Goal: Information Seeking & Learning: Learn about a topic

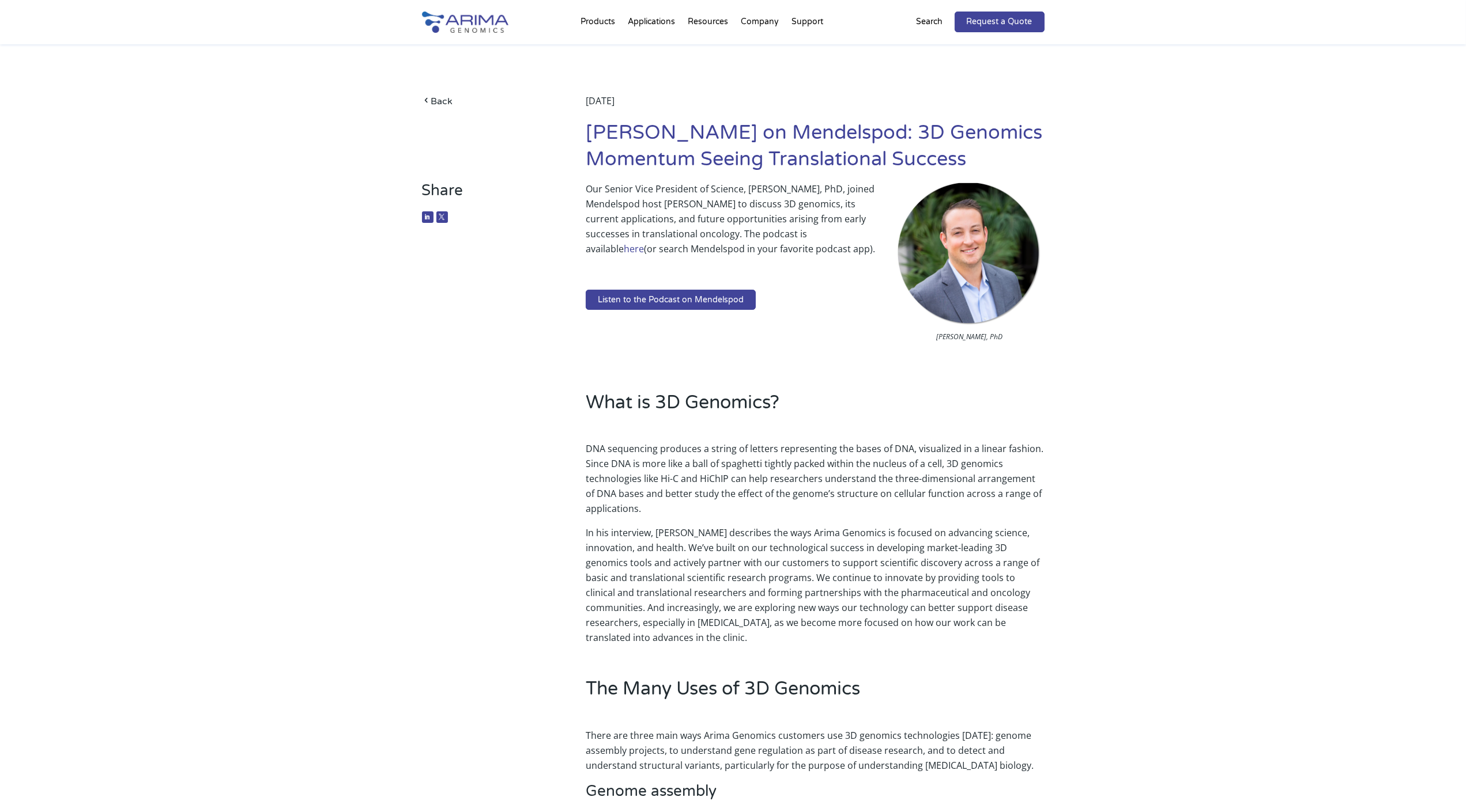
click at [752, 142] on h1 "Anthony Schmitt on Mendelspod: 3D Genomics Momentum Seeing Translational Success" at bounding box center [814, 151] width 458 height 61
